Goal: Navigation & Orientation: Find specific page/section

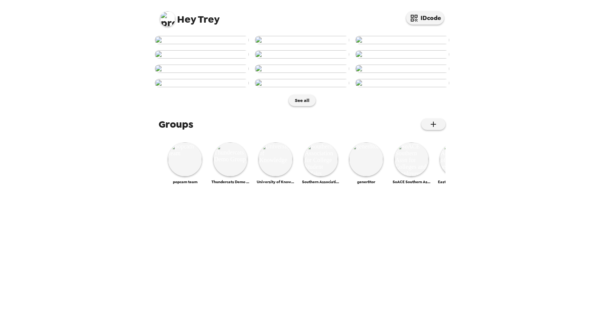
click at [172, 21] on img at bounding box center [167, 18] width 15 height 15
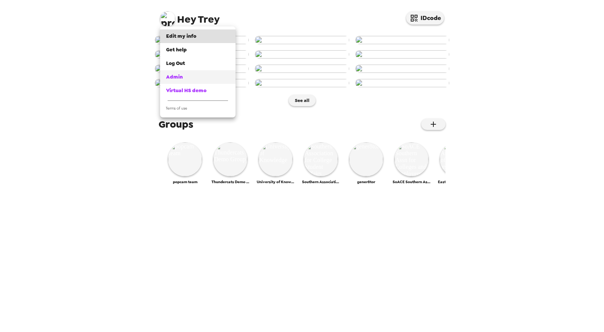
click at [177, 75] on span "Admin" at bounding box center [174, 77] width 17 height 6
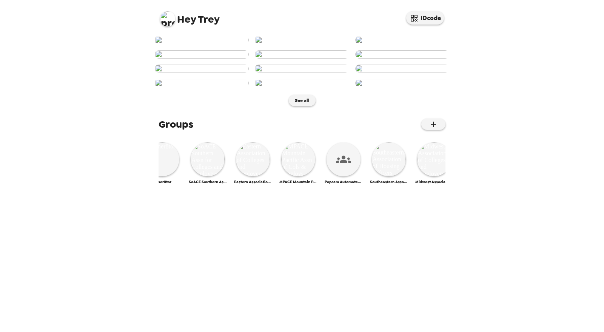
scroll to position [0, 278]
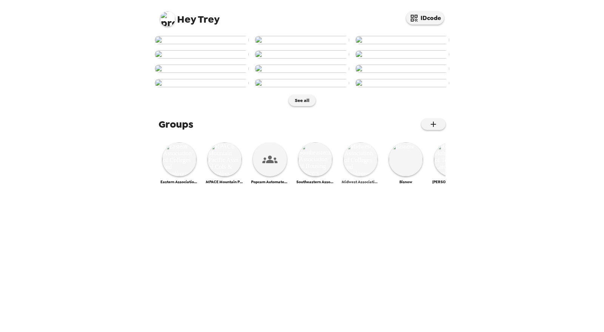
click at [363, 176] on img at bounding box center [361, 159] width 34 height 34
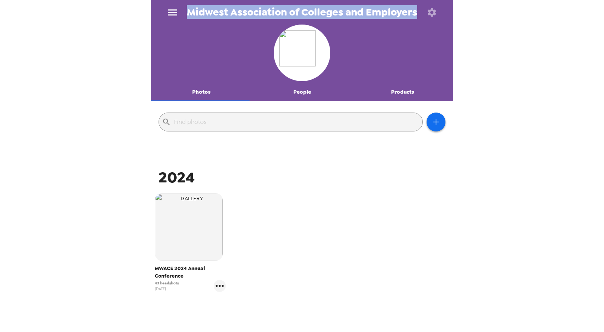
drag, startPoint x: 190, startPoint y: 12, endPoint x: 419, endPoint y: 12, distance: 228.5
click at [419, 12] on div "Midwest Association of Colleges and Employers" at bounding box center [302, 12] width 302 height 25
copy div "Midwest Association of Colleges and Employers"
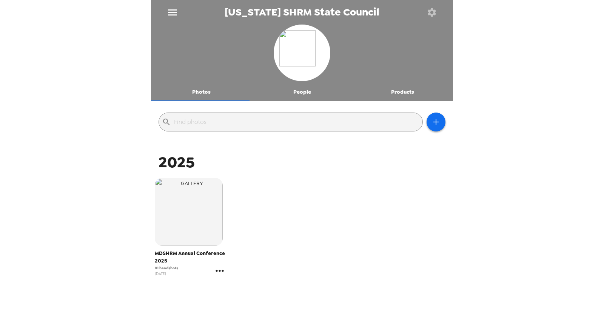
click at [219, 269] on icon "gallery menu" at bounding box center [220, 271] width 12 height 12
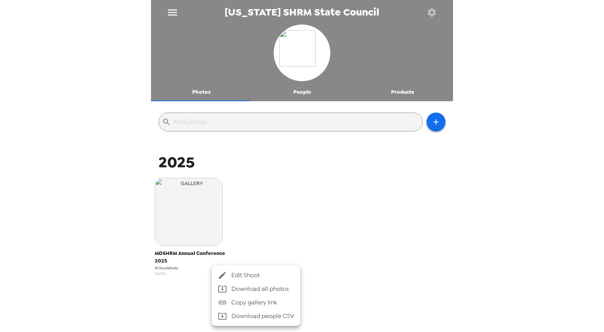
drag, startPoint x: 345, startPoint y: 188, endPoint x: 334, endPoint y: 153, distance: 37.2
click at [346, 188] on div at bounding box center [302, 166] width 604 height 332
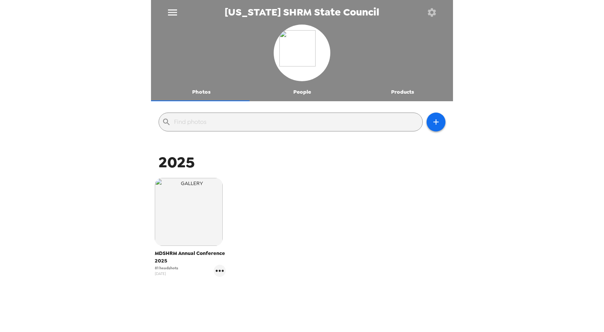
click at [314, 192] on div "MDSHRM Annual Conference 2025 81 headshots 10/1/25" at bounding box center [302, 233] width 298 height 114
